Goal: Contribute content: Contribute content

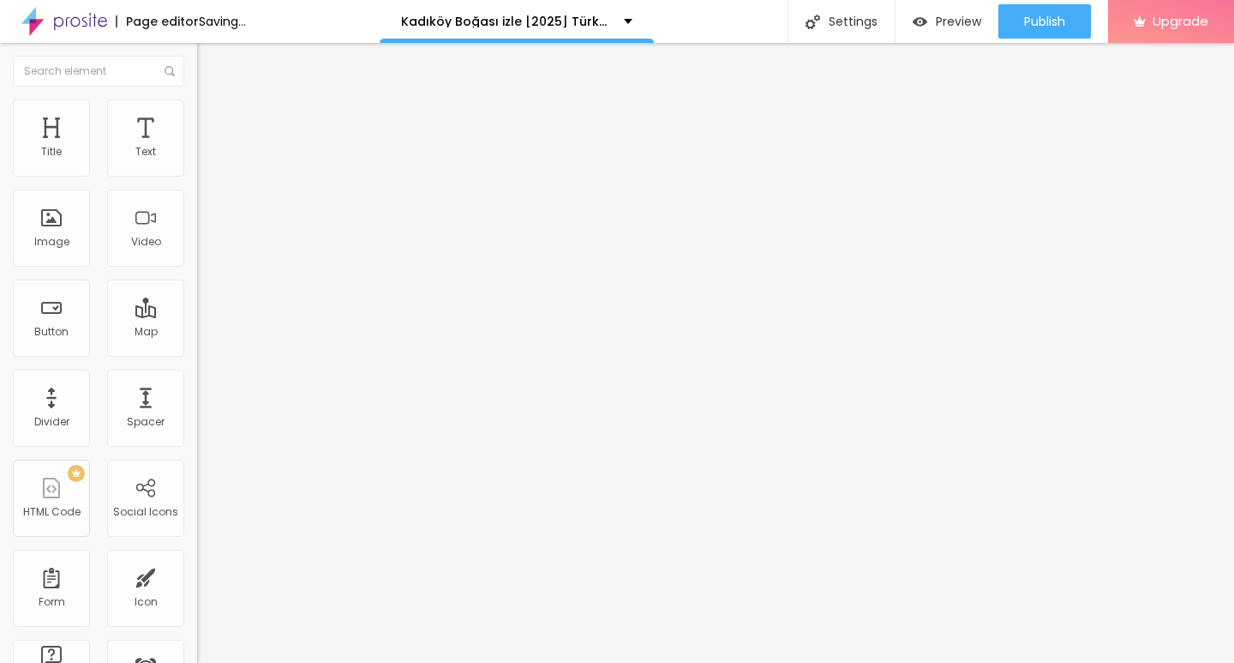
click at [197, 147] on span "Add image" at bounding box center [232, 140] width 70 height 15
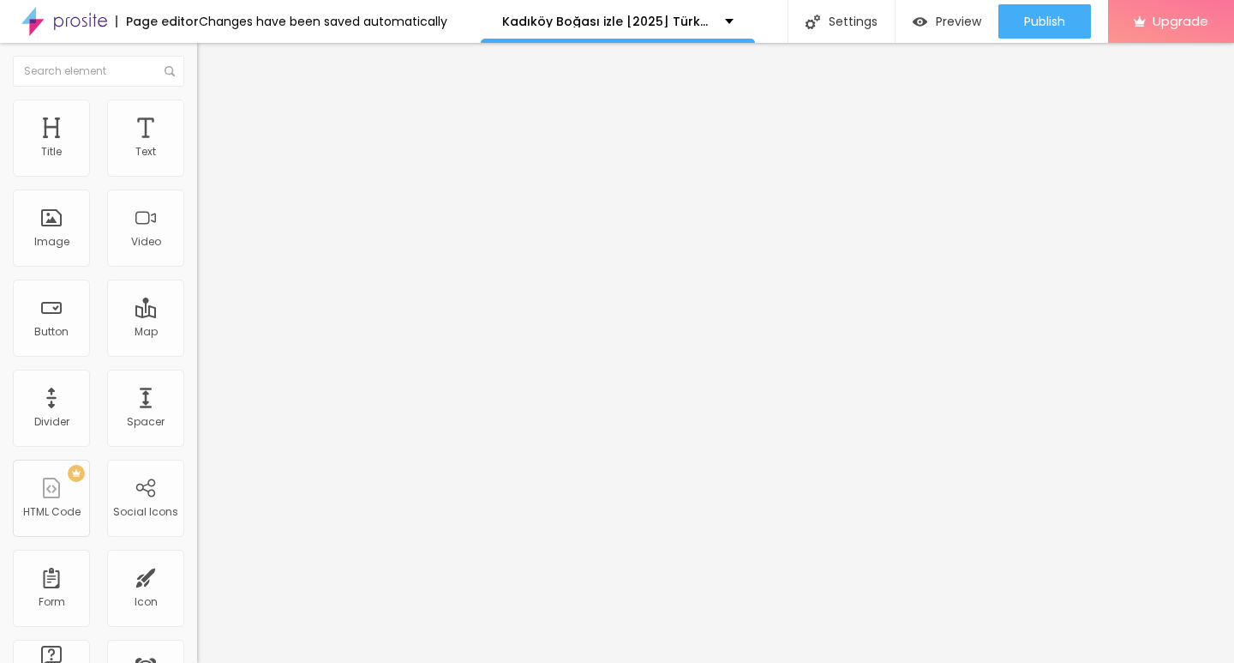
click at [210, 67] on img "button" at bounding box center [217, 63] width 14 height 14
click at [197, 161] on input "Click me" at bounding box center [300, 152] width 206 height 17
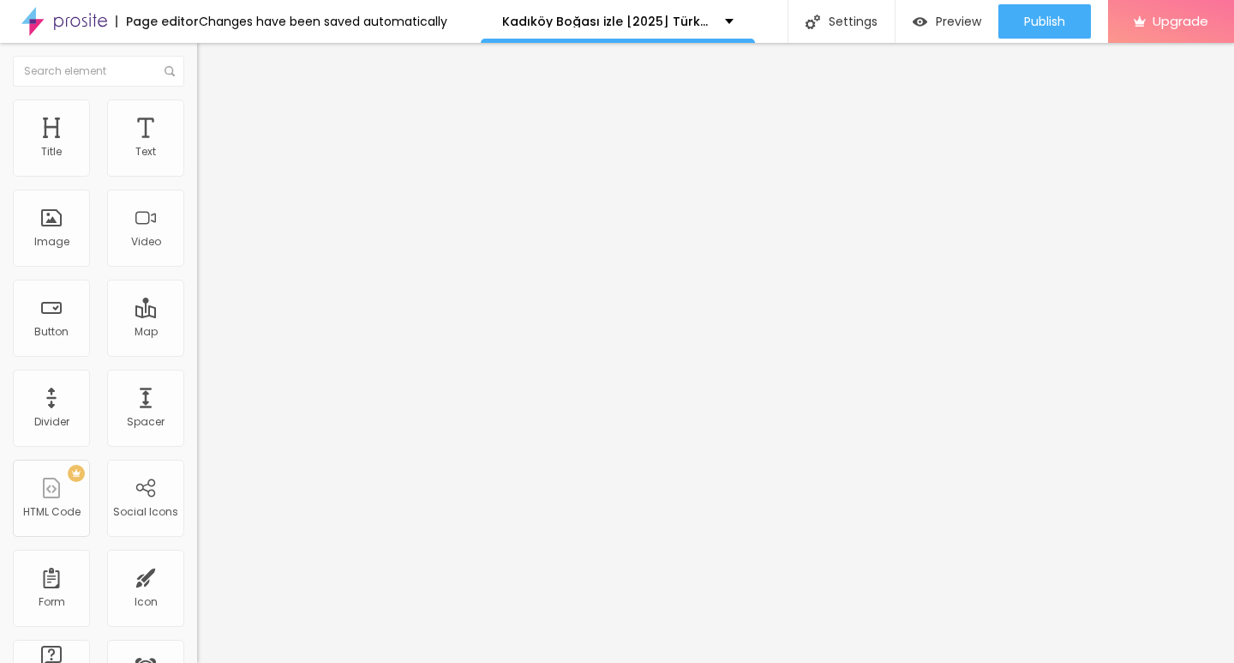
paste input "░░▒▓██▶️[Film Izle Türkçe Dublaj][1080p]"
type input "░░▒▓██▶️[Film Izle Türkçe Dublaj][1080p]"
click at [197, 353] on input "https://" at bounding box center [300, 344] width 206 height 17
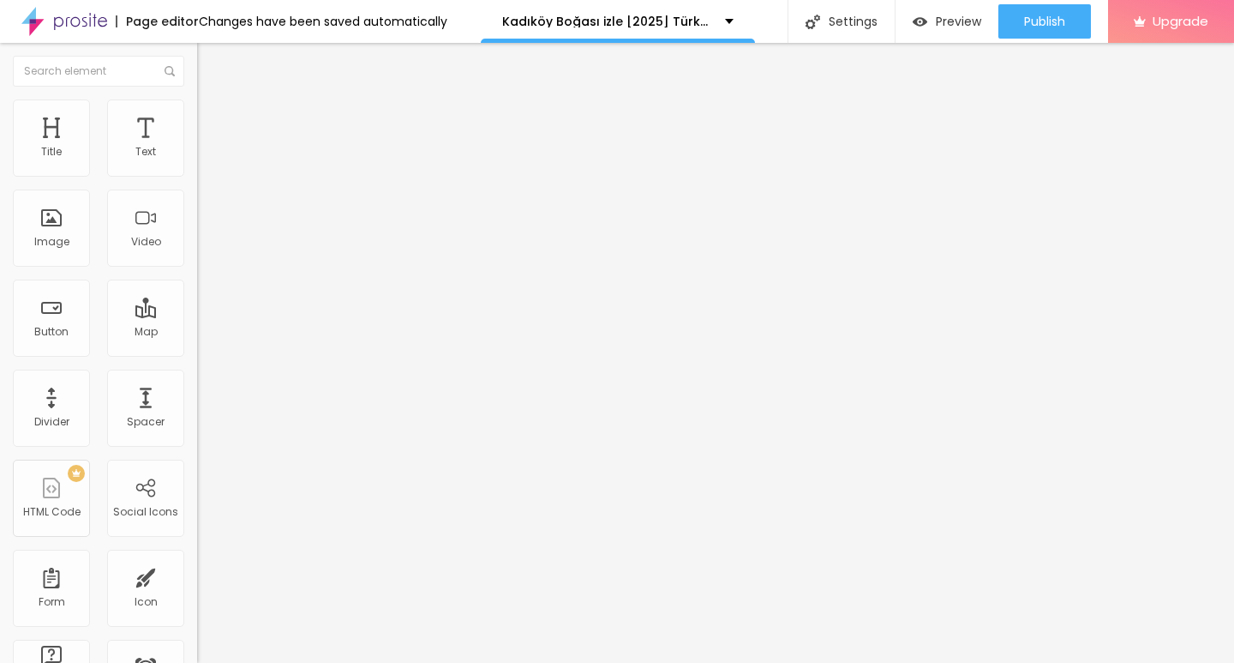
paste input "streamzy.fun/tr/movie/1516729/kadikoy-bogasi.albo"
type input "https://streamzy.fun/tr/movie/1516729/kadikoy-bogasi.albo"
click at [197, 205] on img at bounding box center [203, 199] width 12 height 12
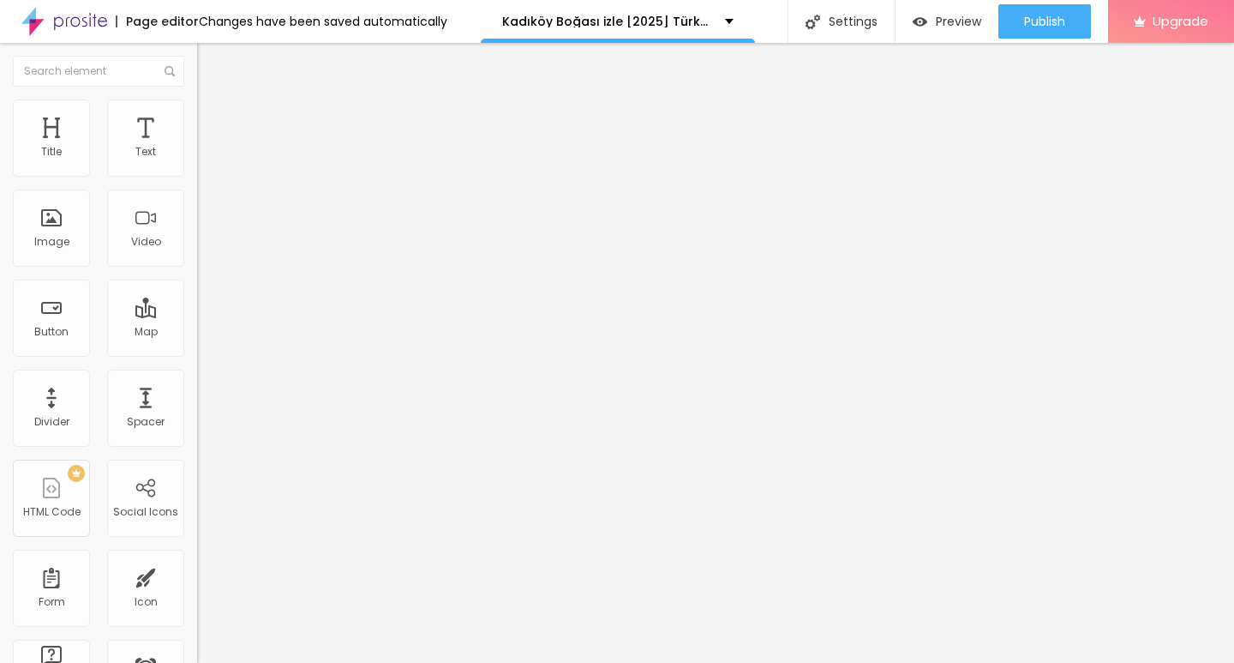
click at [210, 61] on img "button" at bounding box center [217, 63] width 14 height 14
click at [966, 123] on link "View page" at bounding box center [995, 119] width 154 height 11
click at [42, 21] on img at bounding box center [64, 21] width 86 height 43
click at [49, 237] on div "Image" at bounding box center [51, 242] width 35 height 12
click at [197, 147] on span "Add image" at bounding box center [232, 140] width 70 height 15
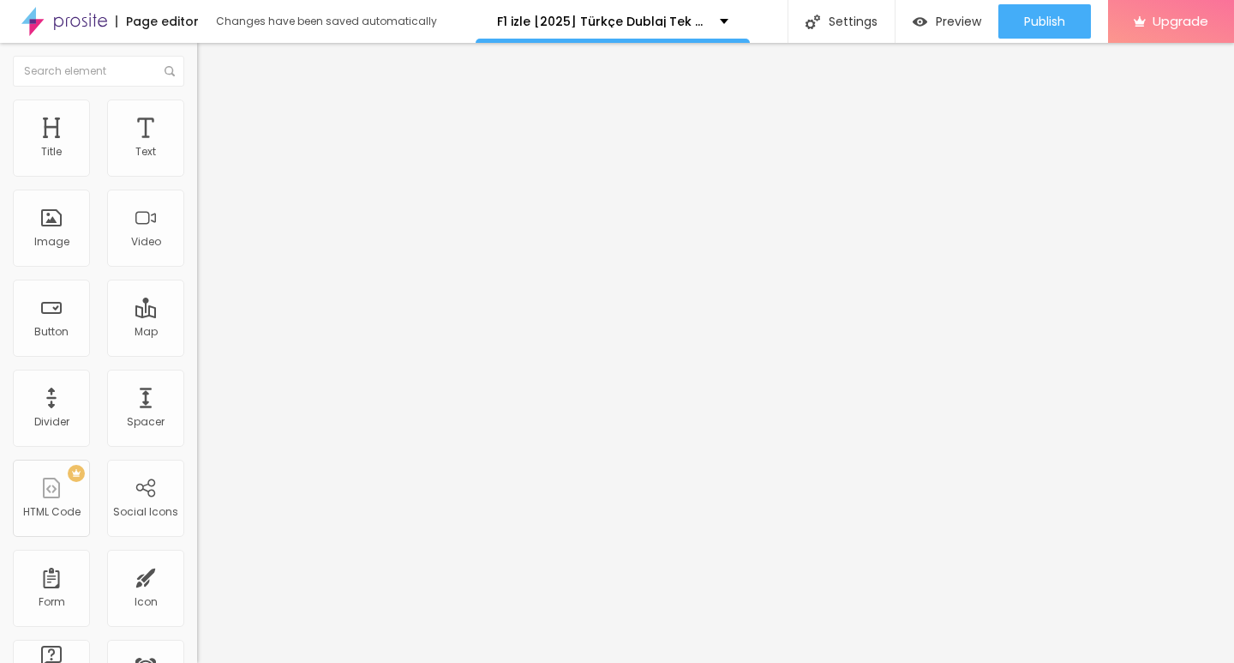
click at [210, 61] on img "button" at bounding box center [217, 63] width 14 height 14
click at [197, 161] on input "Click me" at bounding box center [300, 152] width 206 height 17
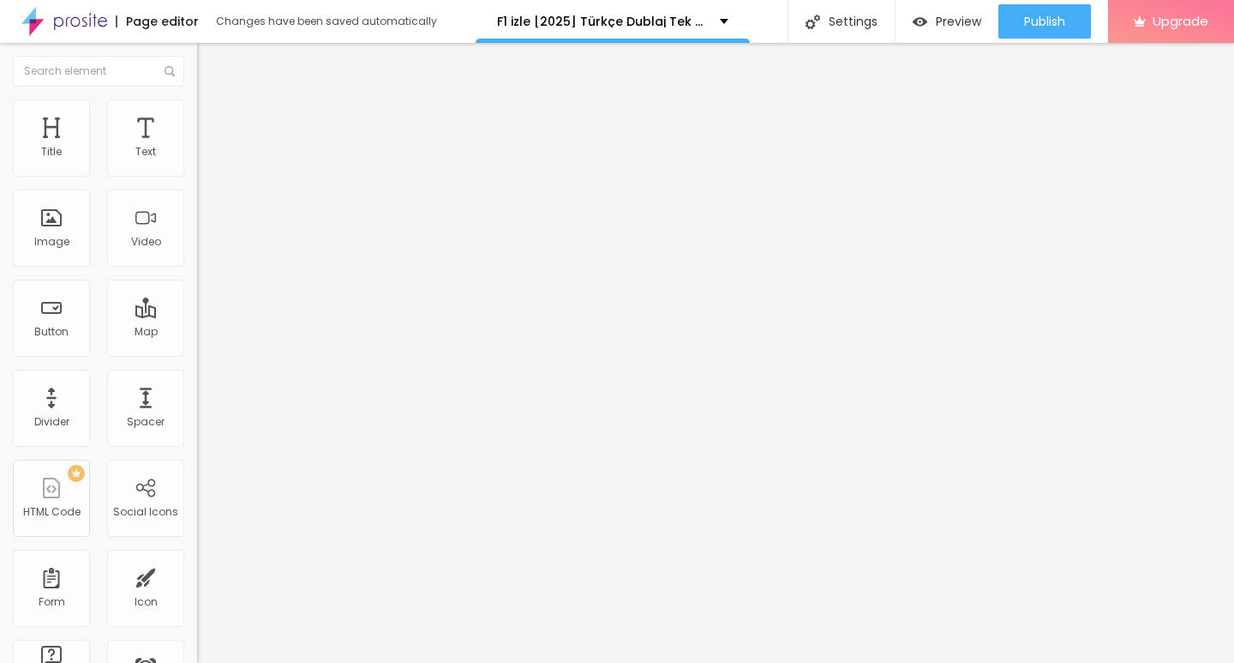
paste input "░░▒▓██▶️[Film Izle Türkçe Dublaj][1080p]"
type input "░░▒▓██▶️[Film Izle Türkçe Dublaj][1080p]"
click at [197, 353] on input "https://" at bounding box center [300, 344] width 206 height 17
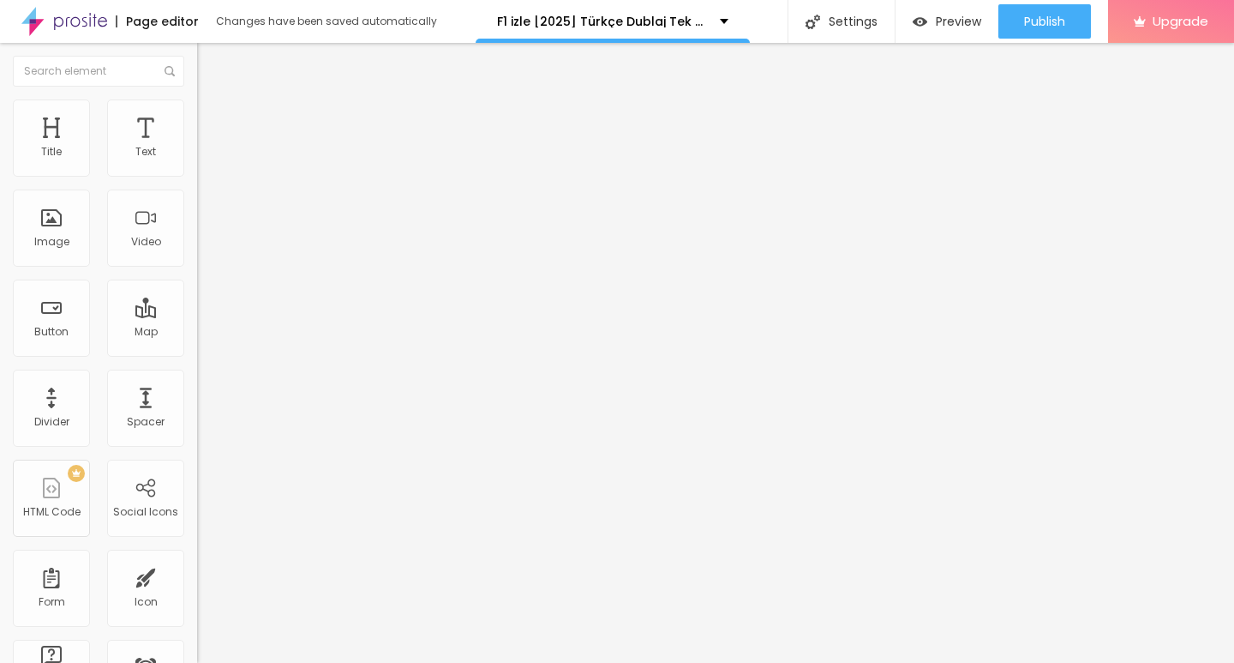
paste input "[DOMAIN_NAME]/tr/movie/911430/f1.albo"
type input "[URL][DOMAIN_NAME]"
click at [197, 207] on div at bounding box center [295, 200] width 197 height 14
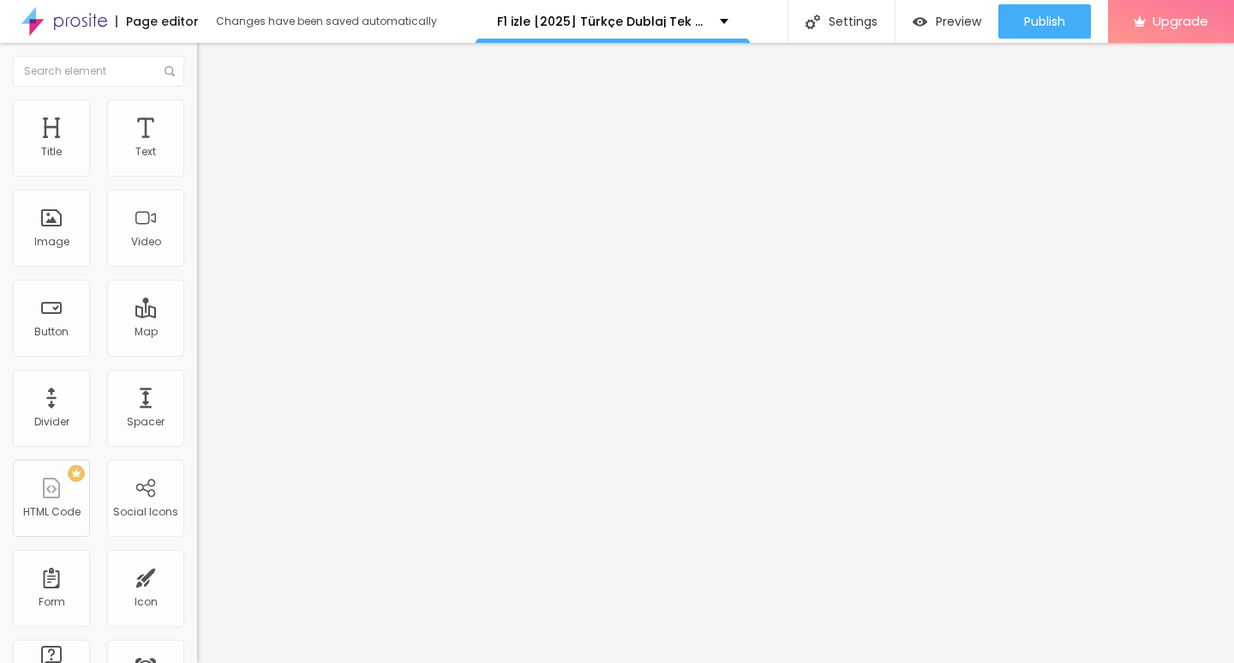
click at [210, 68] on img "button" at bounding box center [217, 63] width 14 height 14
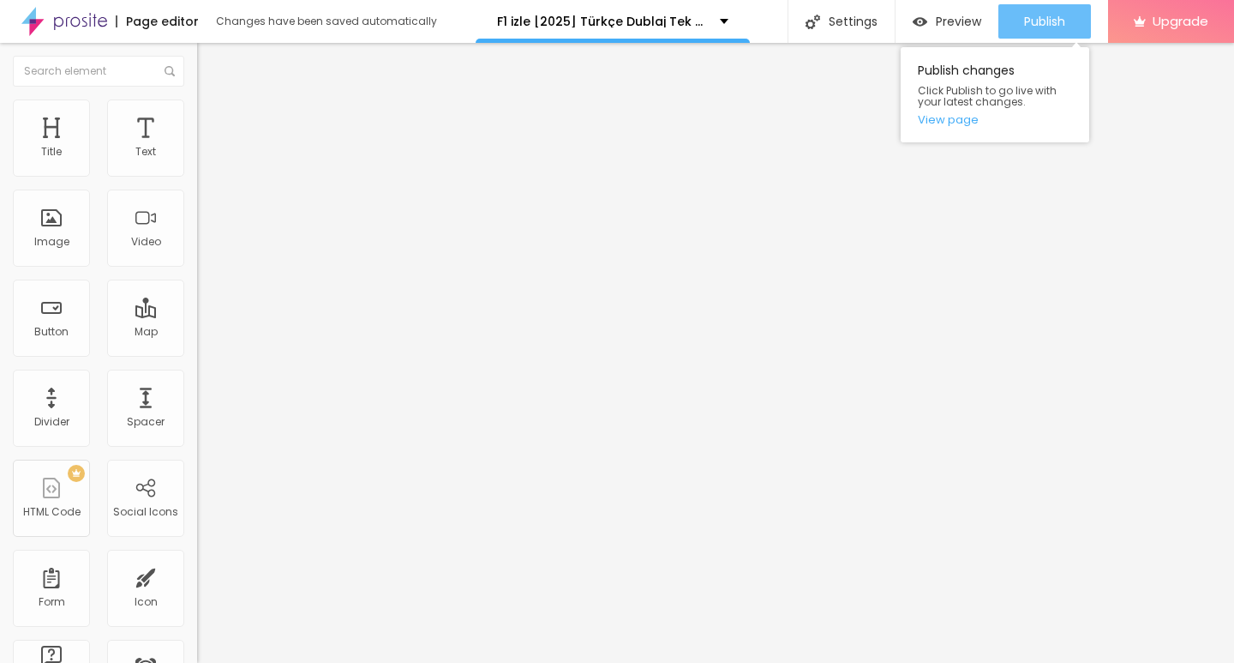
click at [1048, 9] on div "Publish" at bounding box center [1044, 21] width 41 height 34
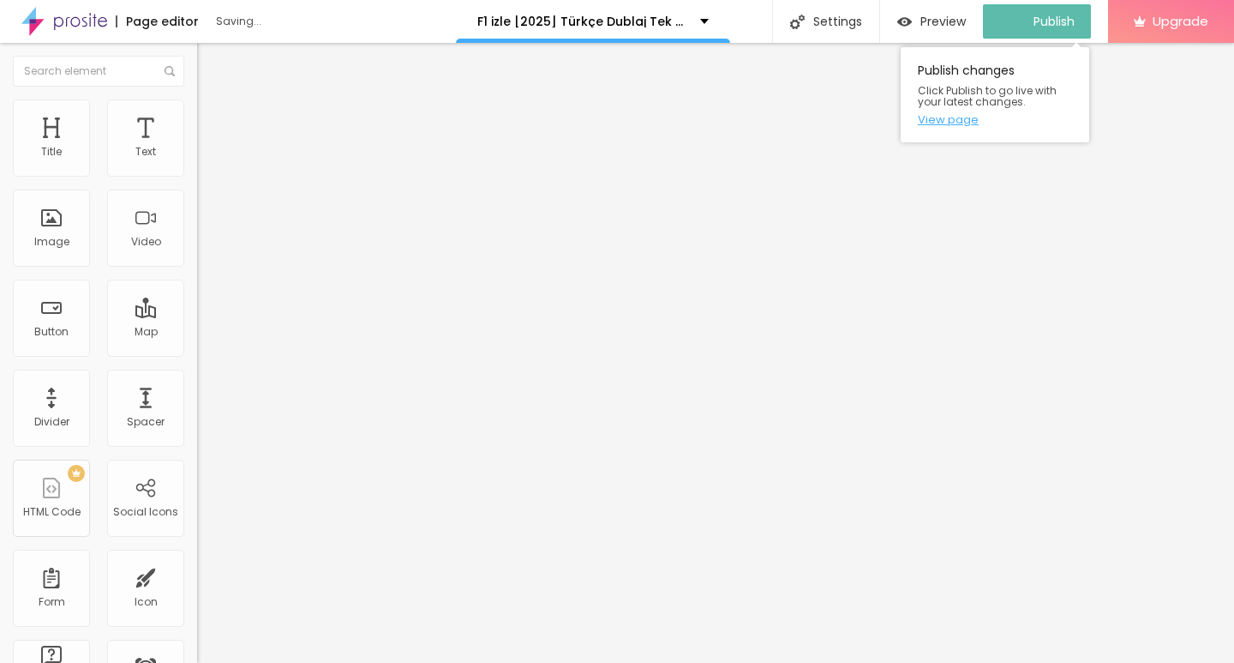
click at [942, 117] on link "View page" at bounding box center [995, 119] width 154 height 11
